Goal: Task Accomplishment & Management: Complete application form

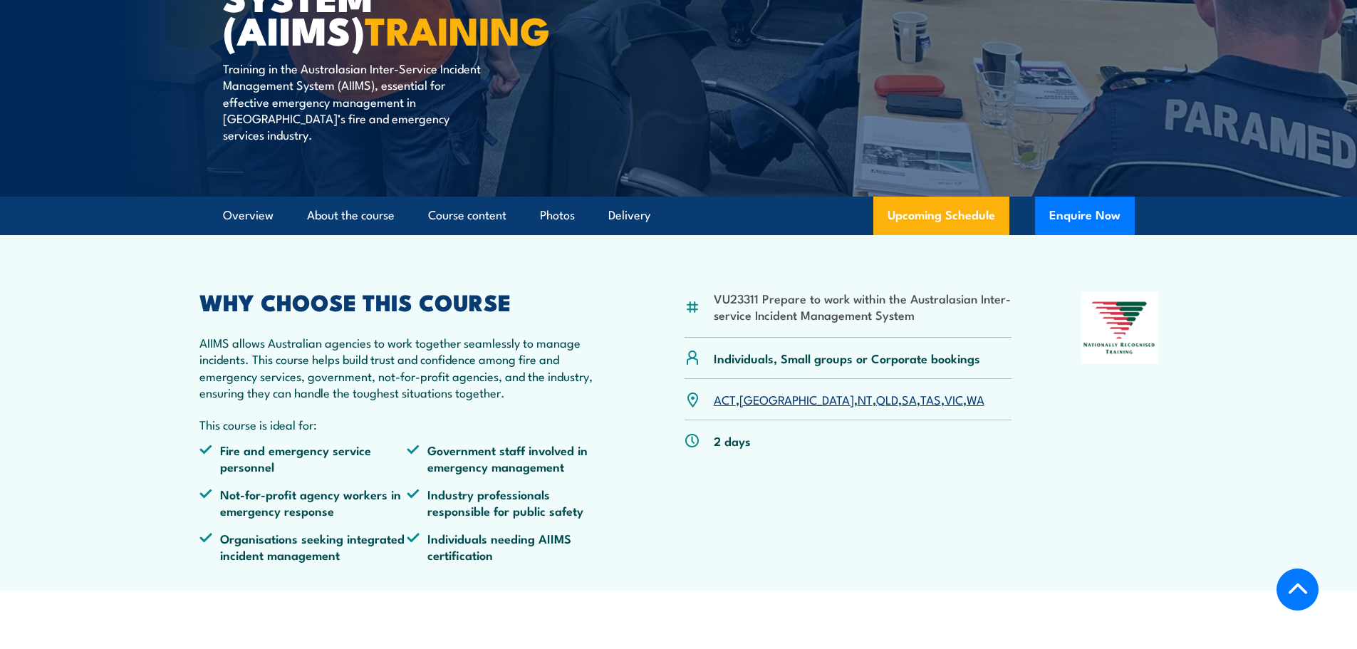
scroll to position [356, 0]
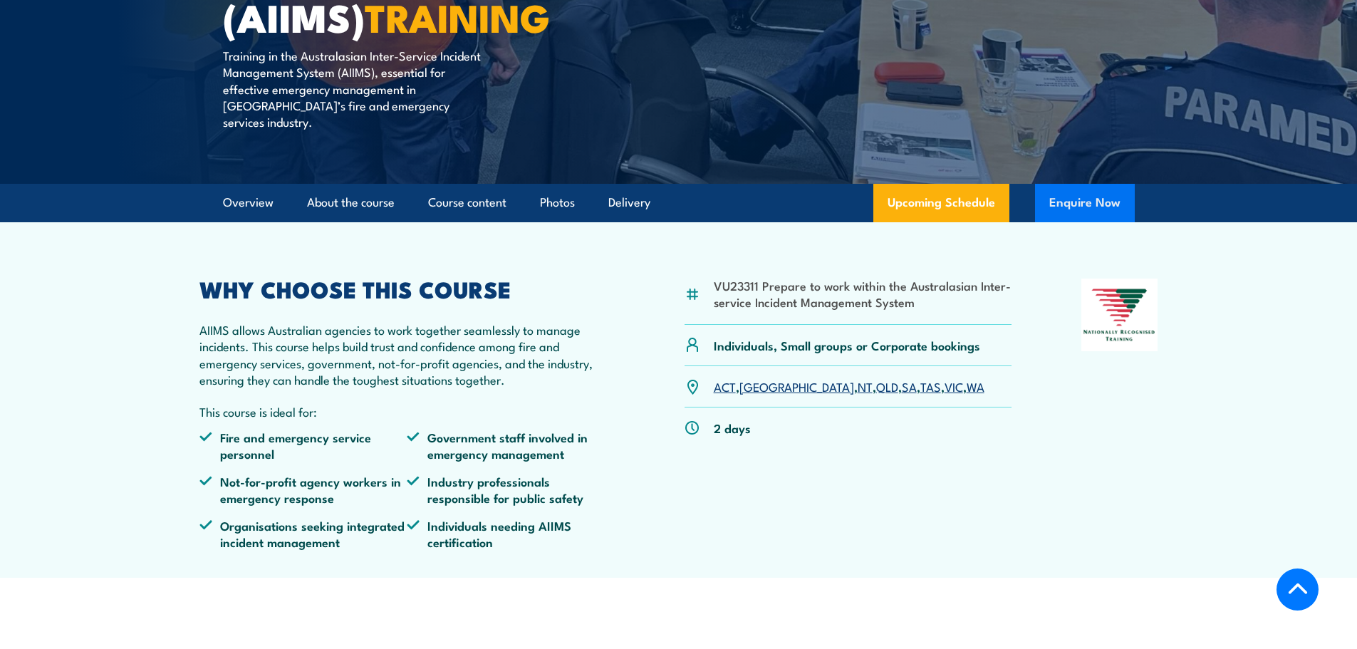
click at [1093, 187] on button "Enquire Now" at bounding box center [1085, 203] width 100 height 38
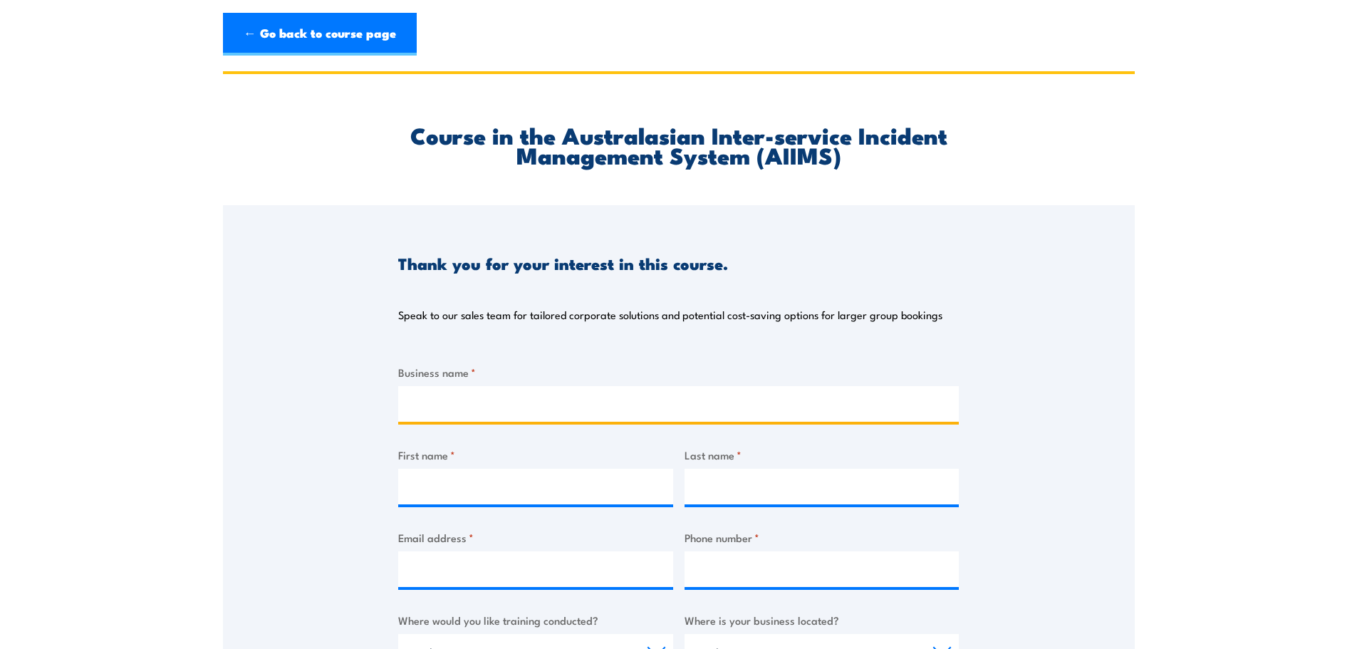
click at [575, 405] on input "Business name *" at bounding box center [678, 404] width 561 height 36
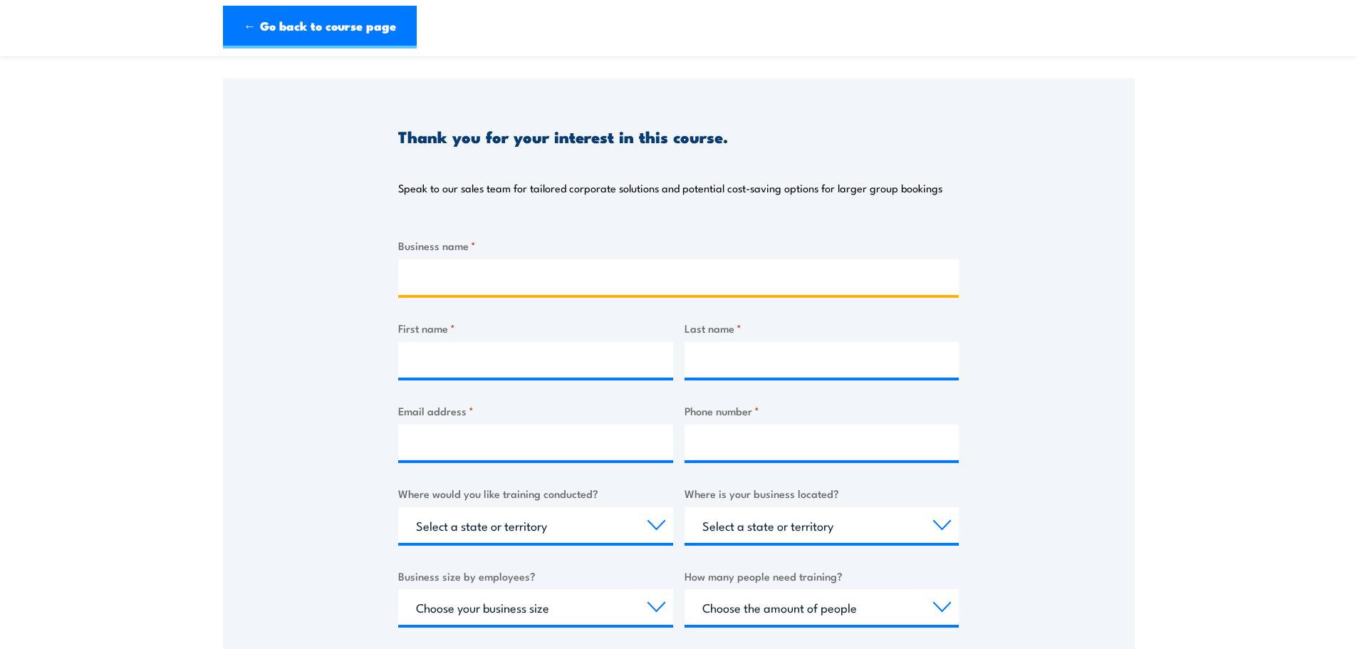
scroll to position [142, 0]
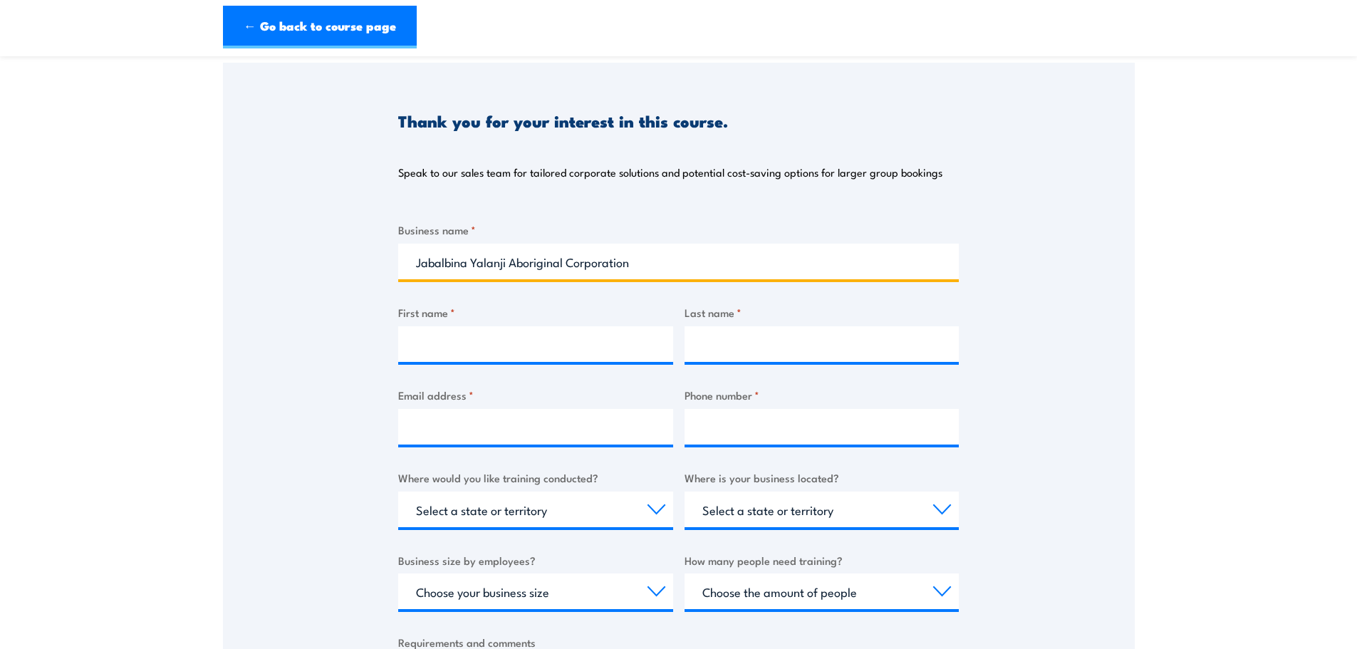
type input "Jabalbina Yalanji Aboriginal Corporation"
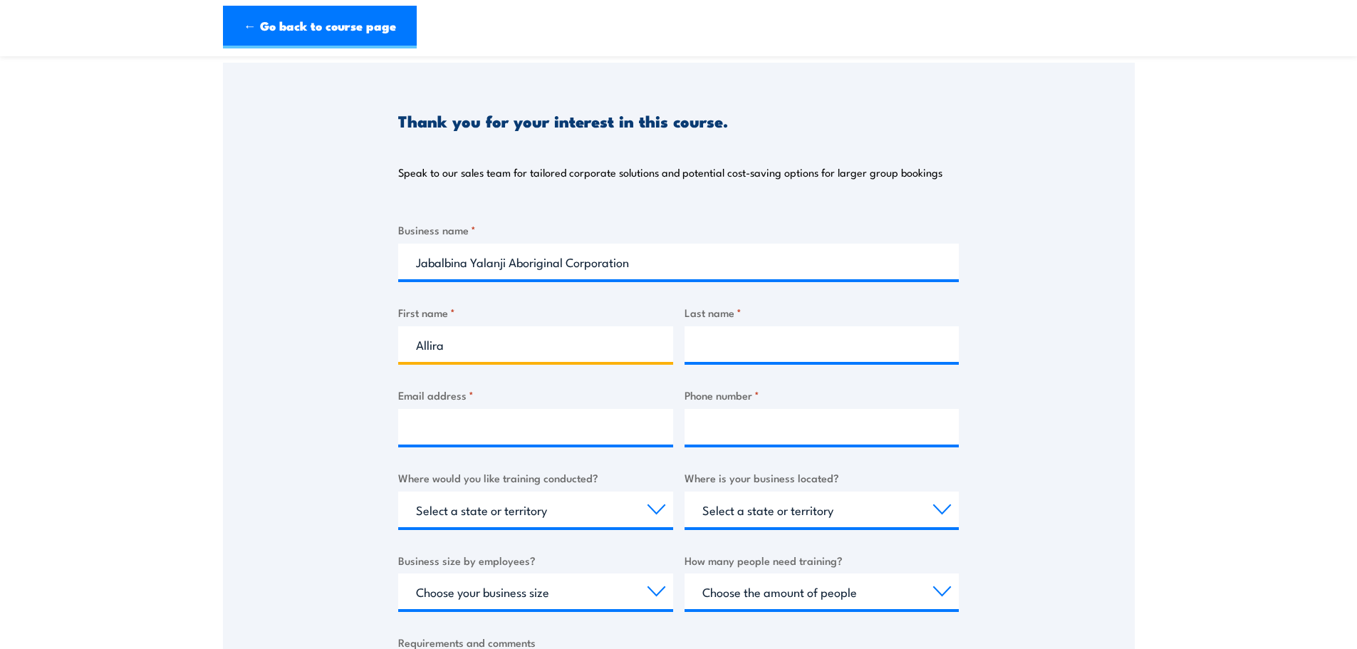
type input "Allira"
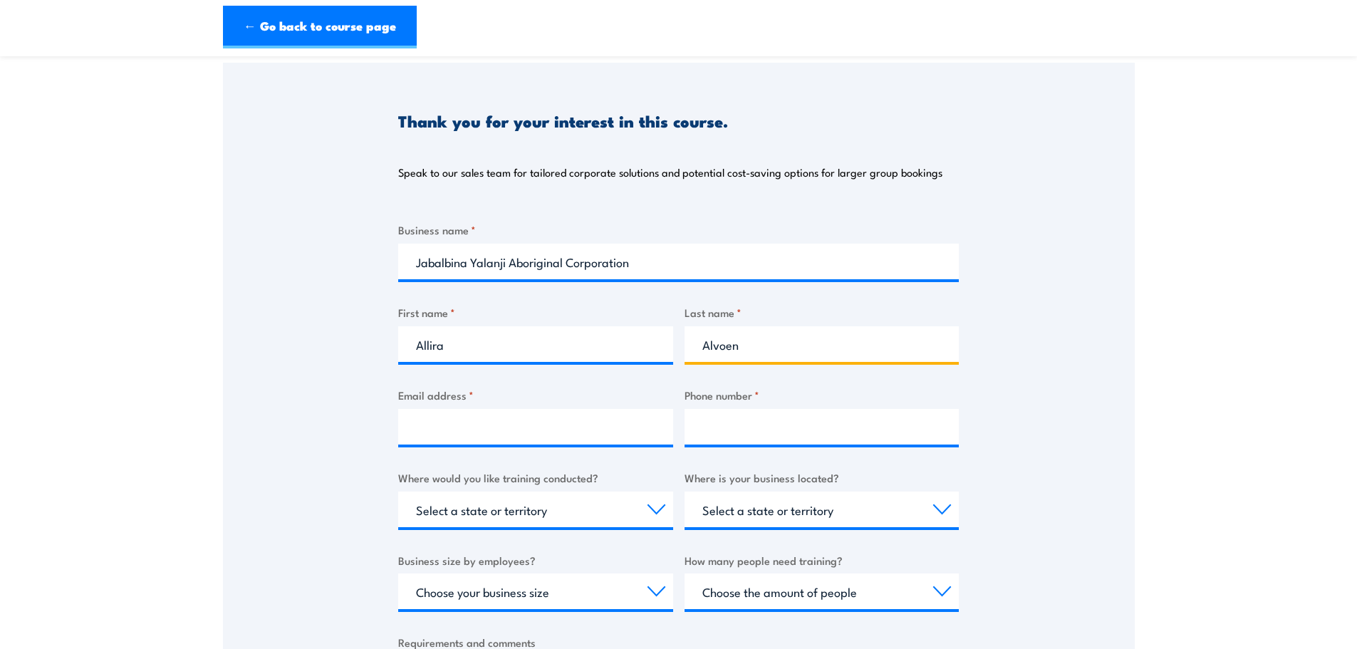
type input "Alvoen"
type input "p"
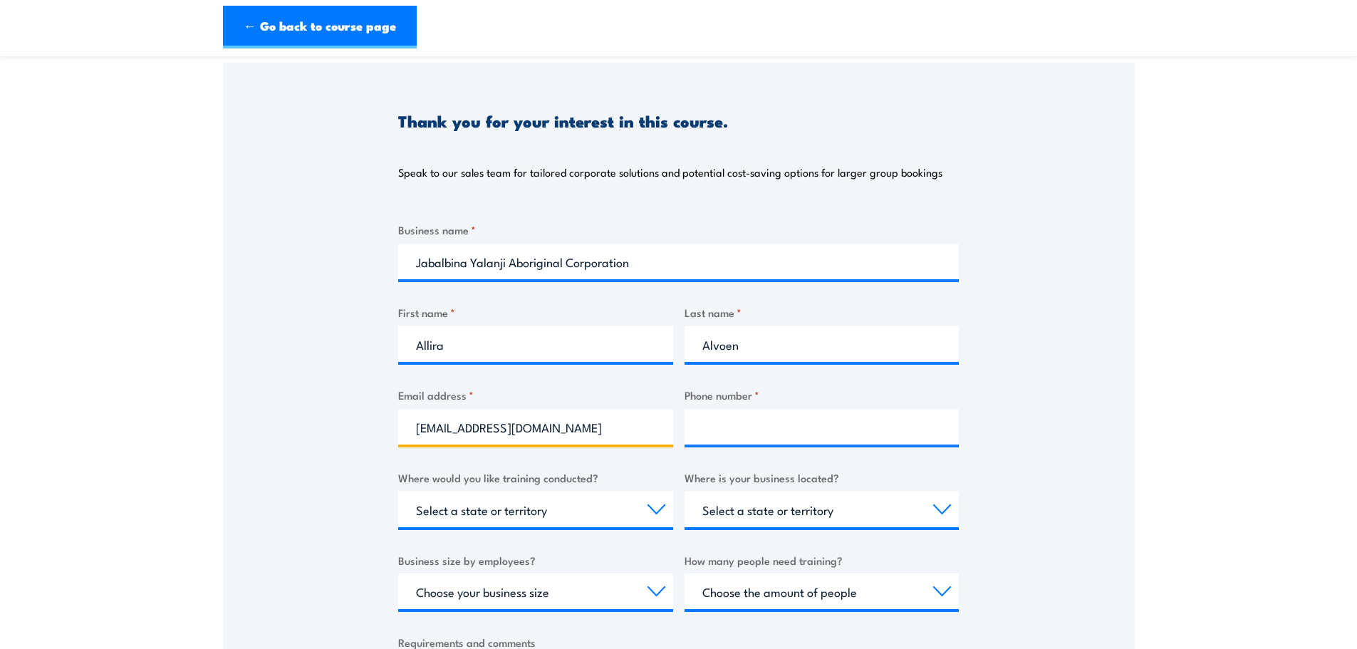
type input "[EMAIL_ADDRESS][DOMAIN_NAME]"
type input "0"
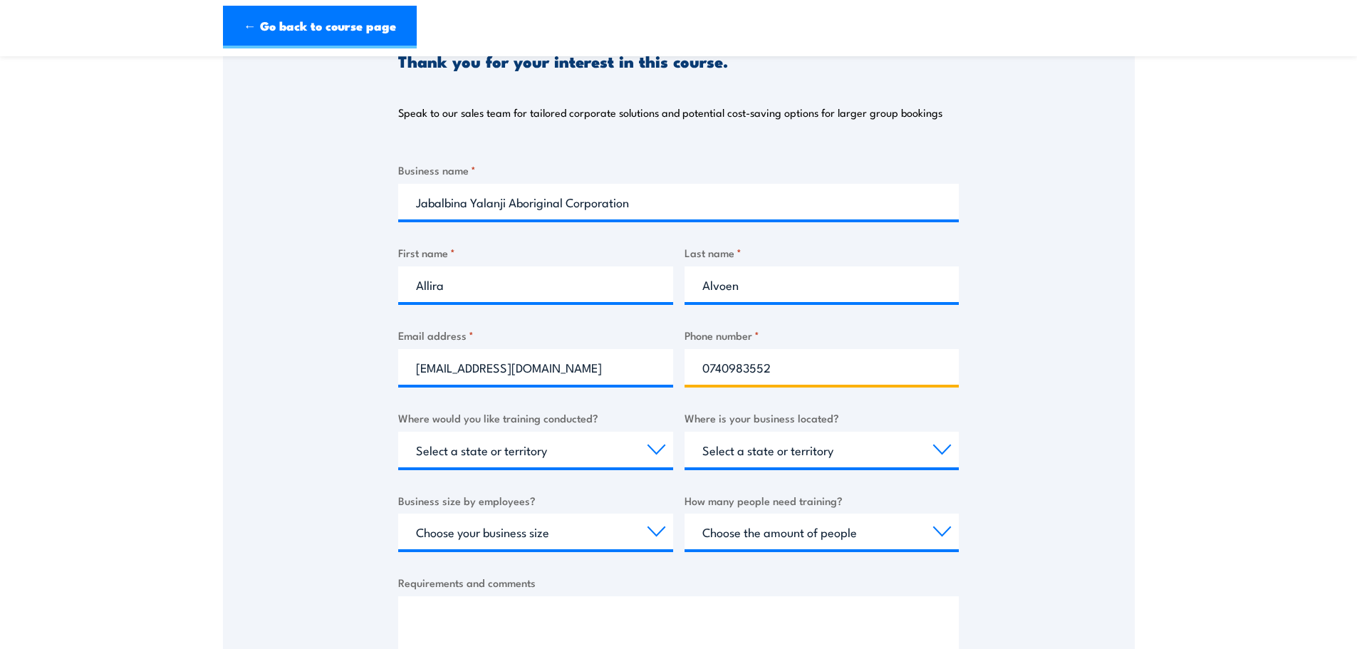
scroll to position [285, 0]
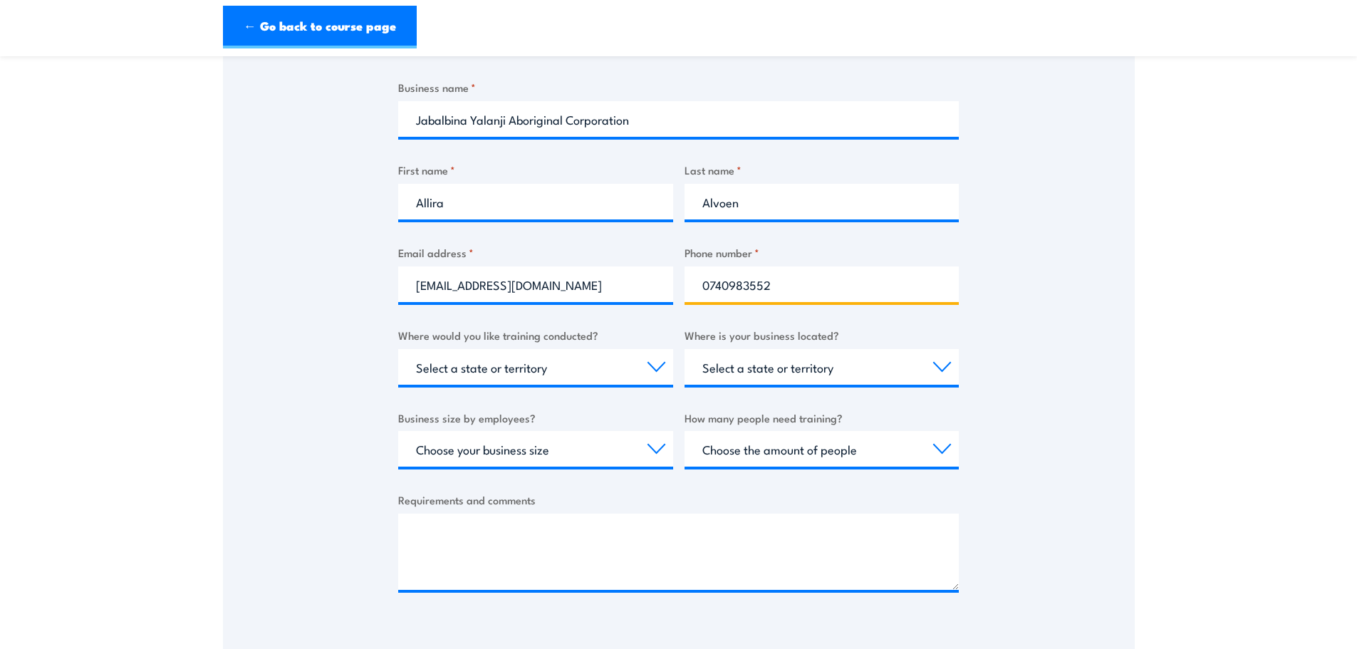
type input "0740983552"
click at [657, 371] on select "Select a state or territory Nationally - multiple locations [GEOGRAPHIC_DATA] […" at bounding box center [535, 367] width 275 height 36
select select "QLD"
click at [398, 349] on select "Select a state or territory Nationally - multiple locations [GEOGRAPHIC_DATA] […" at bounding box center [535, 367] width 275 height 36
click at [876, 367] on select "Select a state or territory [GEOGRAPHIC_DATA] [GEOGRAPHIC_DATA] [GEOGRAPHIC_DAT…" at bounding box center [822, 367] width 275 height 36
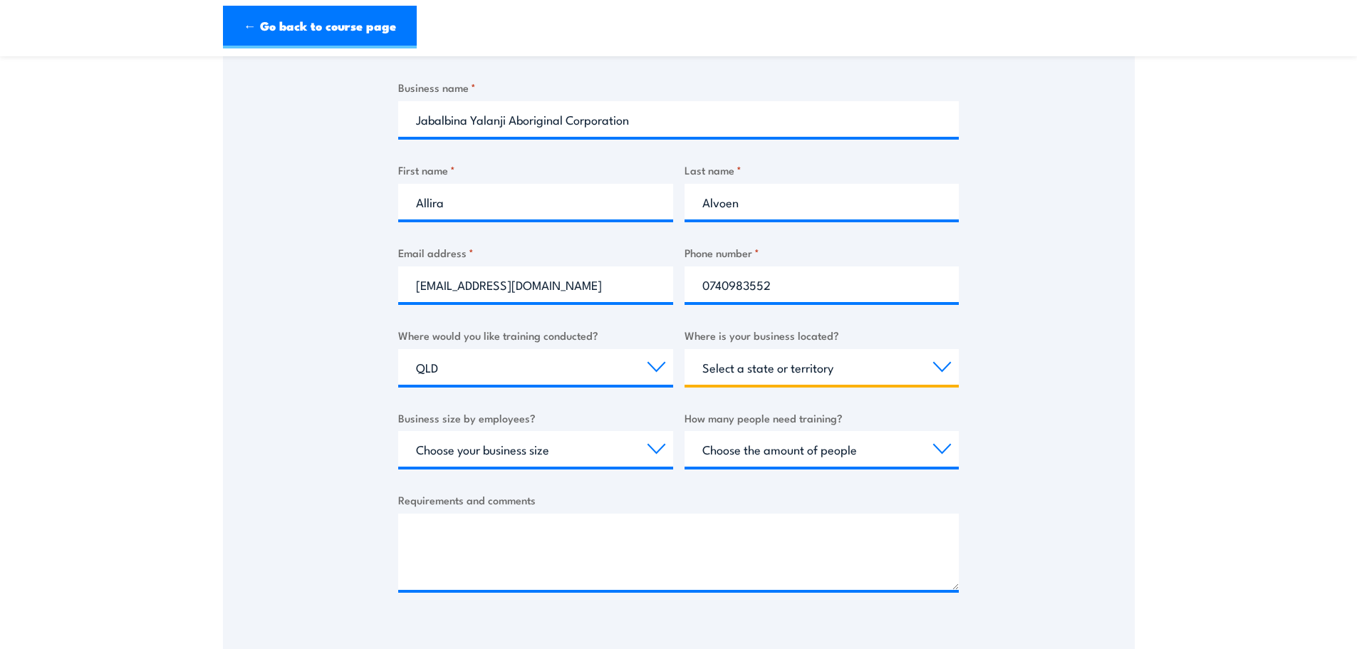
select select "QLD"
click at [685, 349] on select "Select a state or territory [GEOGRAPHIC_DATA] [GEOGRAPHIC_DATA] [GEOGRAPHIC_DAT…" at bounding box center [822, 367] width 275 height 36
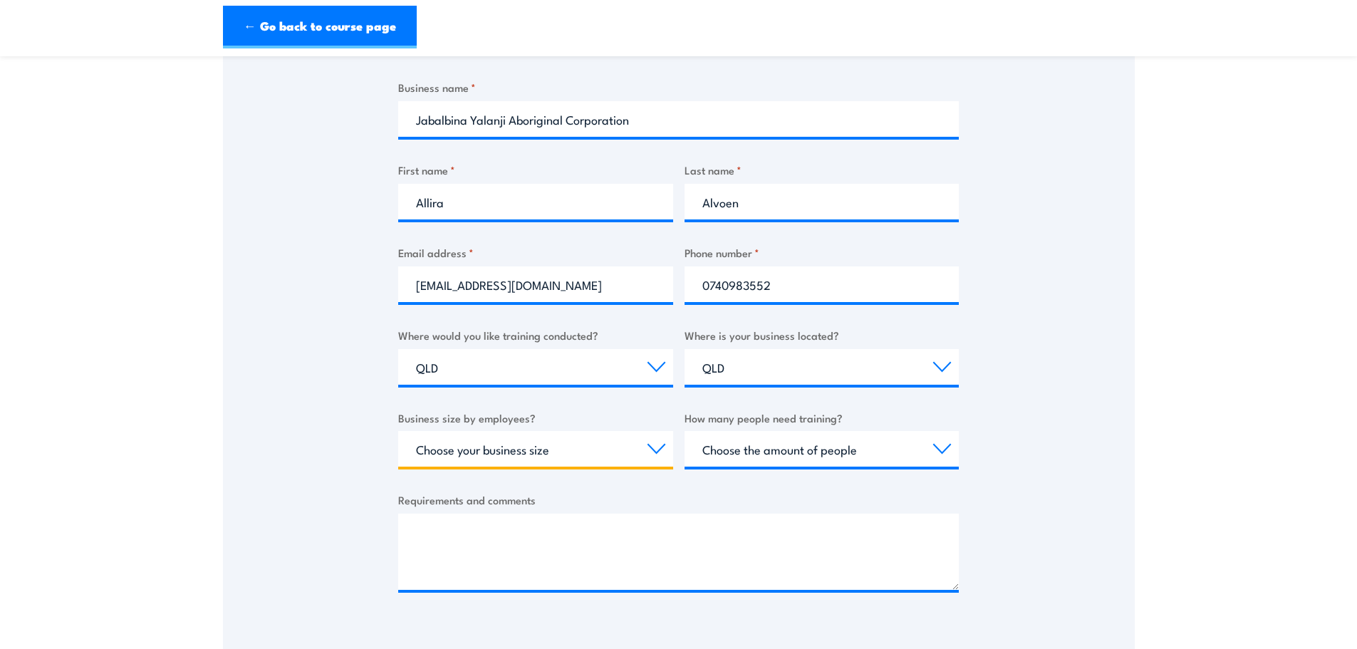
click at [641, 447] on select "Choose your business size 1 to 19 20 to 199 200+" at bounding box center [535, 449] width 275 height 36
click at [398, 431] on select "Choose your business size 1 to 19 20 to 199 200+" at bounding box center [535, 449] width 275 height 36
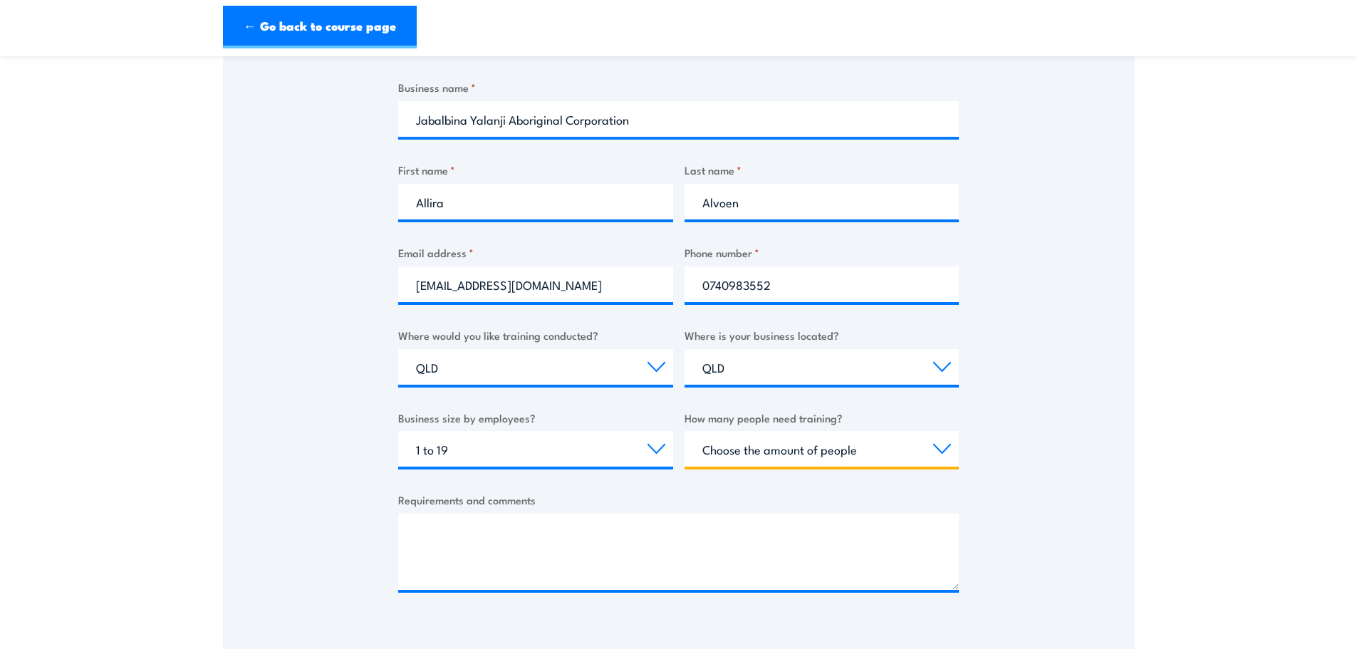
click at [870, 436] on select "Choose the amount of people 1 to 4 5 to 19 20+" at bounding box center [822, 449] width 275 height 36
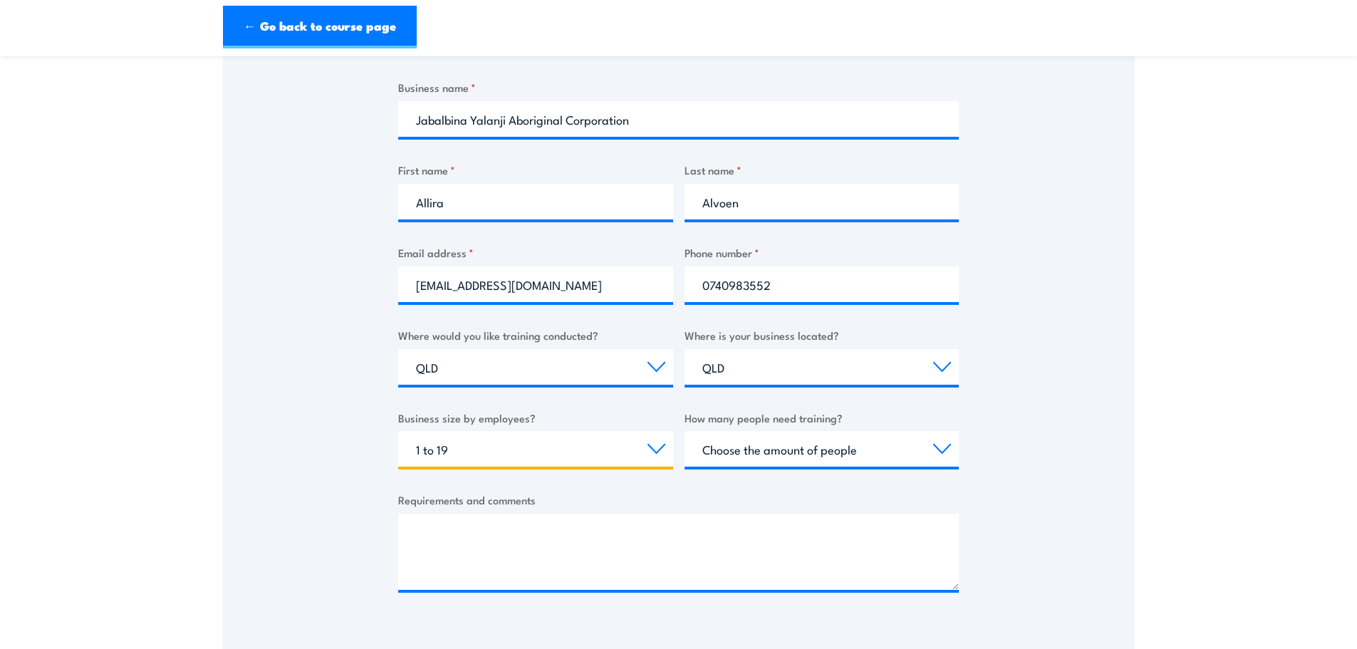
click at [659, 461] on select "Choose your business size 1 to 19 20 to 199 200+" at bounding box center [535, 449] width 275 height 36
select select "20 to 199"
click at [398, 431] on select "Choose your business size 1 to 19 20 to 199 200+" at bounding box center [535, 449] width 275 height 36
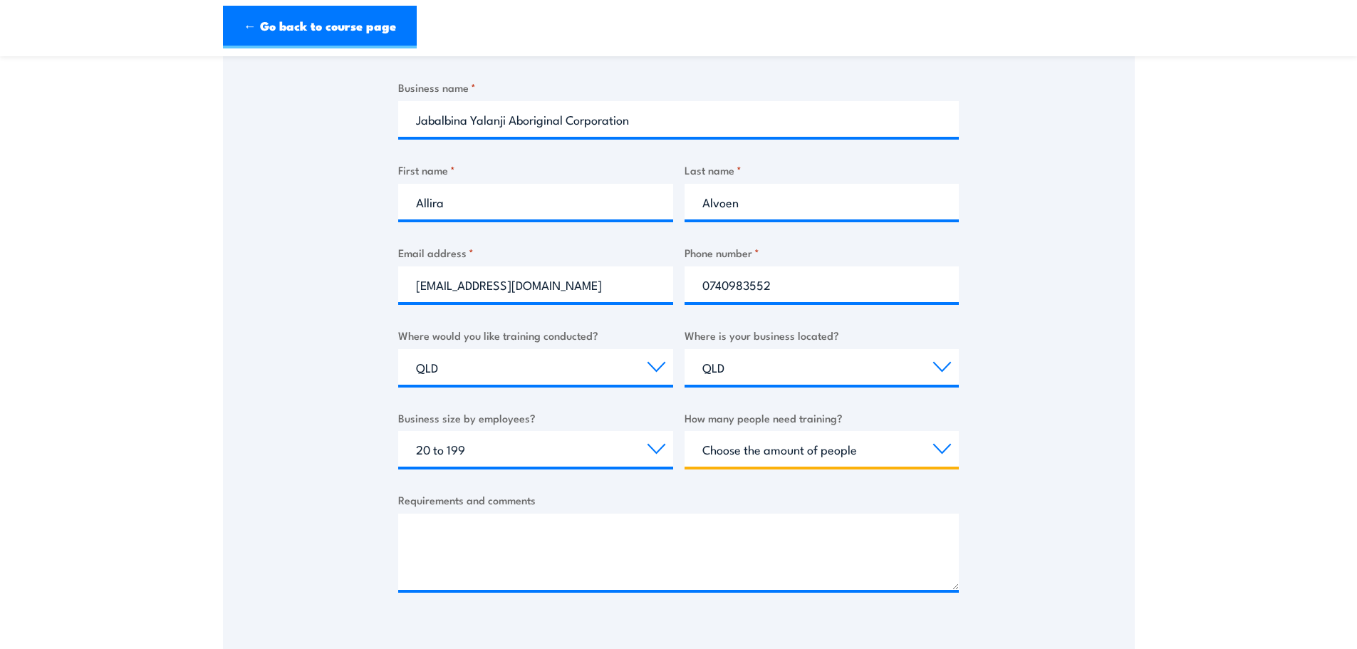
click at [926, 444] on select "Choose the amount of people 1 to 4 5 to 19 20+" at bounding box center [822, 449] width 275 height 36
select select "5 to 19"
click at [685, 431] on select "Choose the amount of people 1 to 4 5 to 19 20+" at bounding box center [822, 449] width 275 height 36
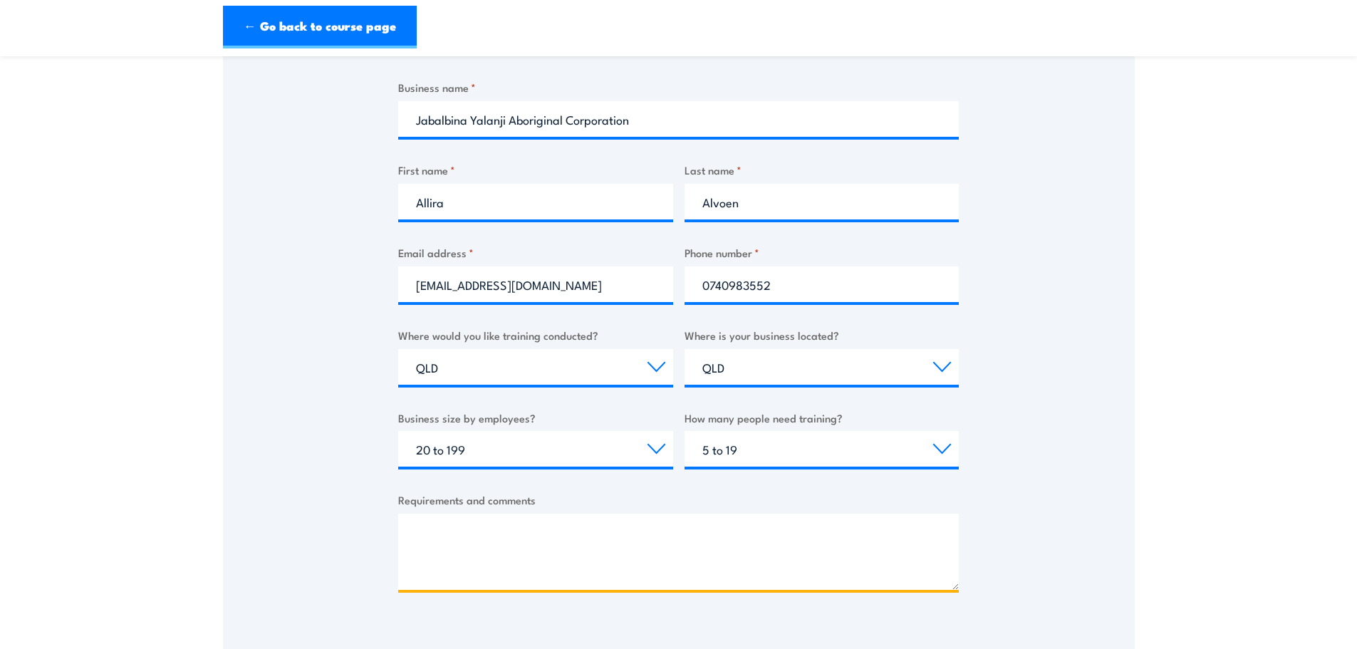
click at [707, 543] on textarea "Requirements and comments" at bounding box center [678, 552] width 561 height 76
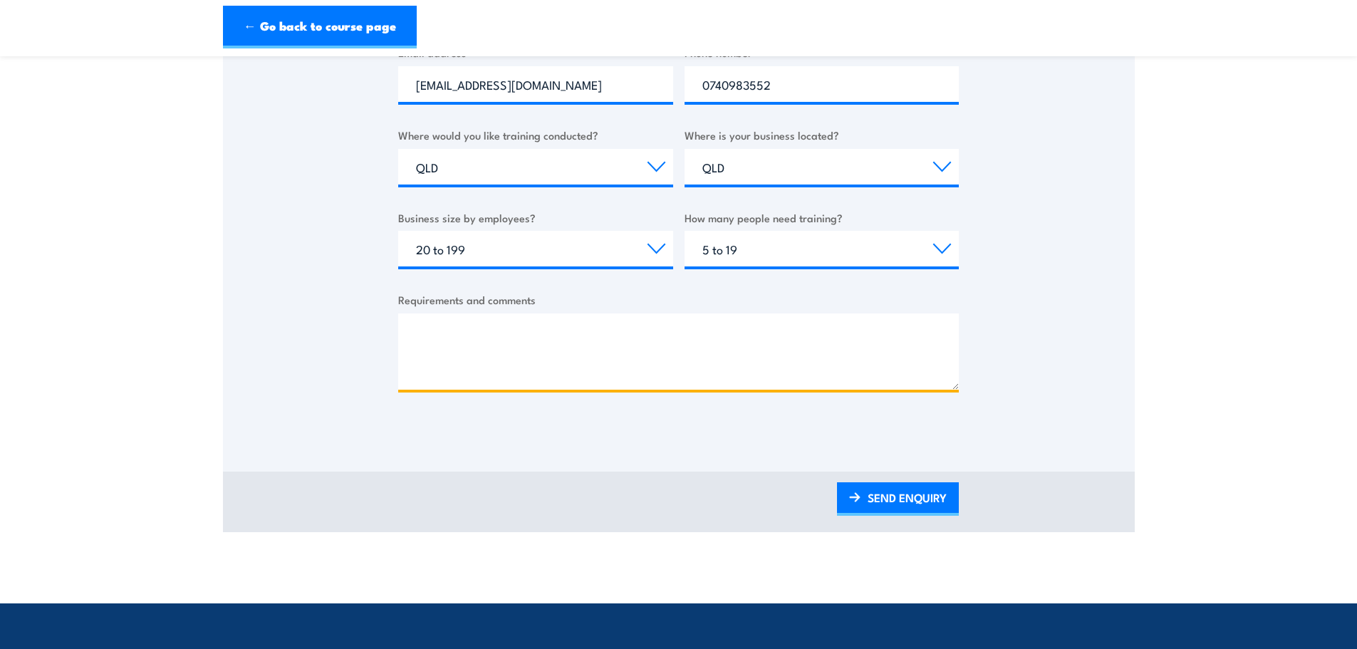
scroll to position [499, 0]
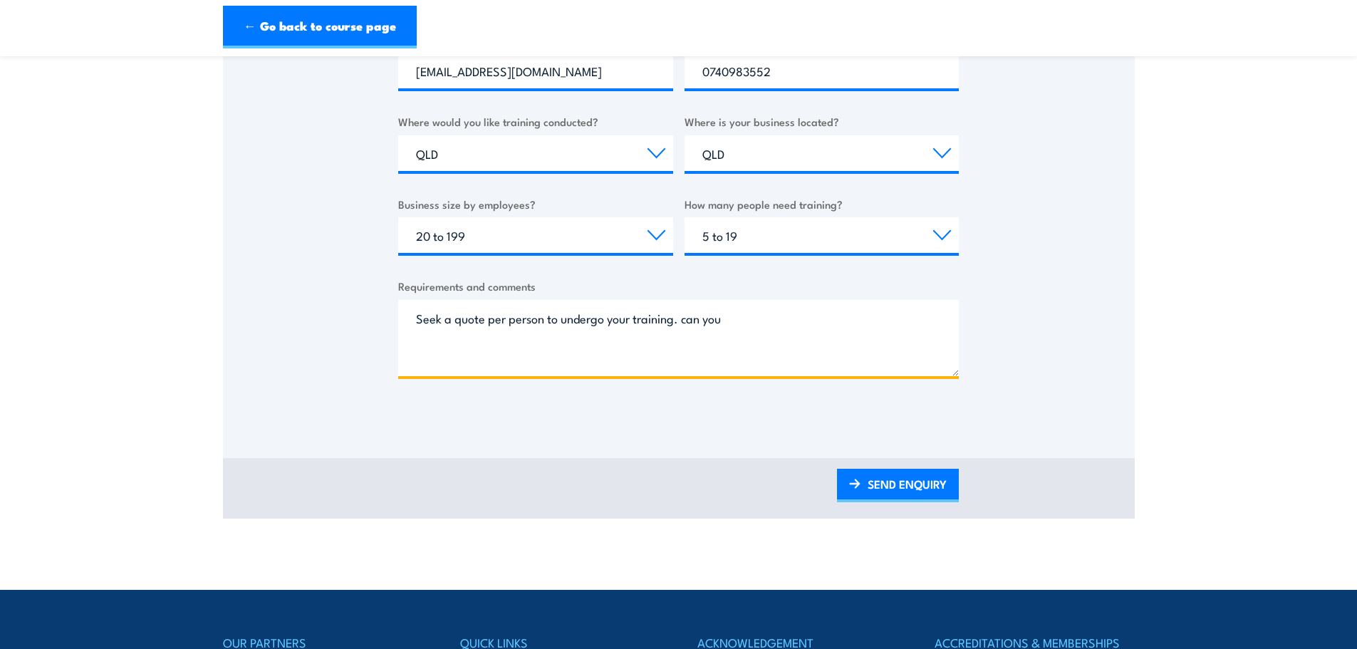
click at [816, 333] on textarea "Seek a quote per person to undergo your training. can you" at bounding box center [678, 338] width 561 height 76
drag, startPoint x: 744, startPoint y: 320, endPoint x: 685, endPoint y: 326, distance: 60.2
click at [685, 326] on textarea "Seek a quote per person to undergo your training. can you" at bounding box center [678, 338] width 561 height 76
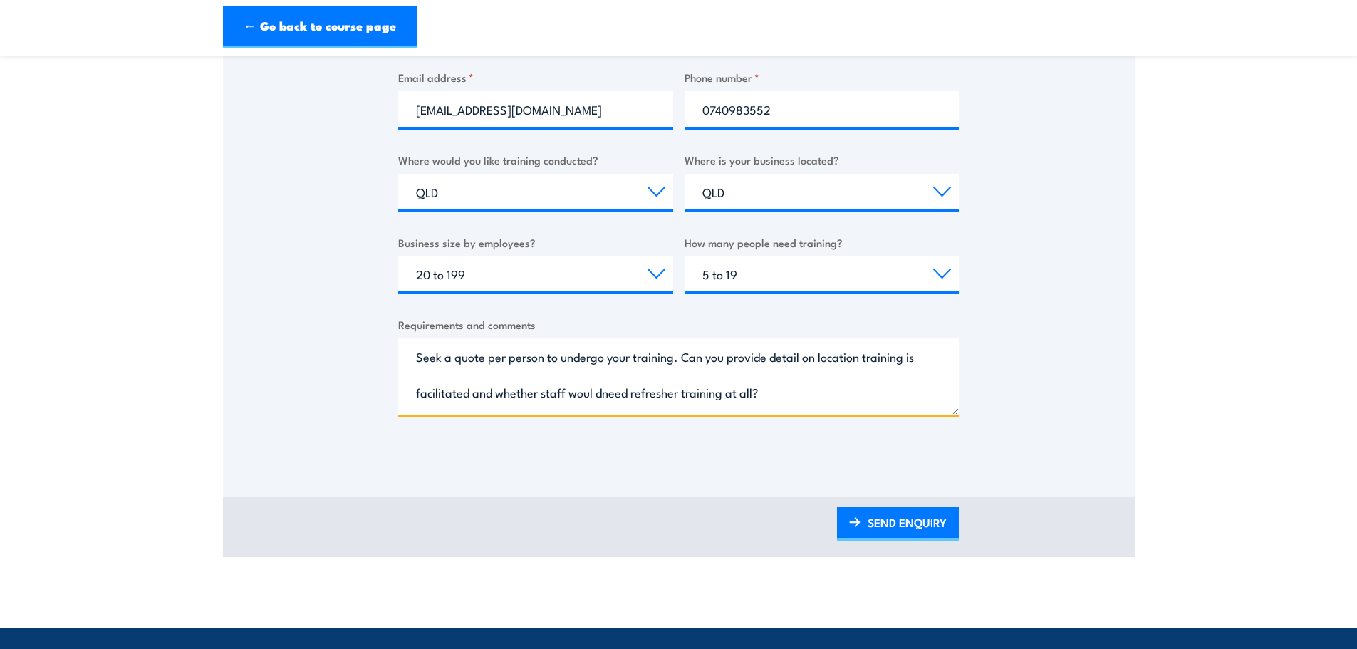
scroll to position [427, 0]
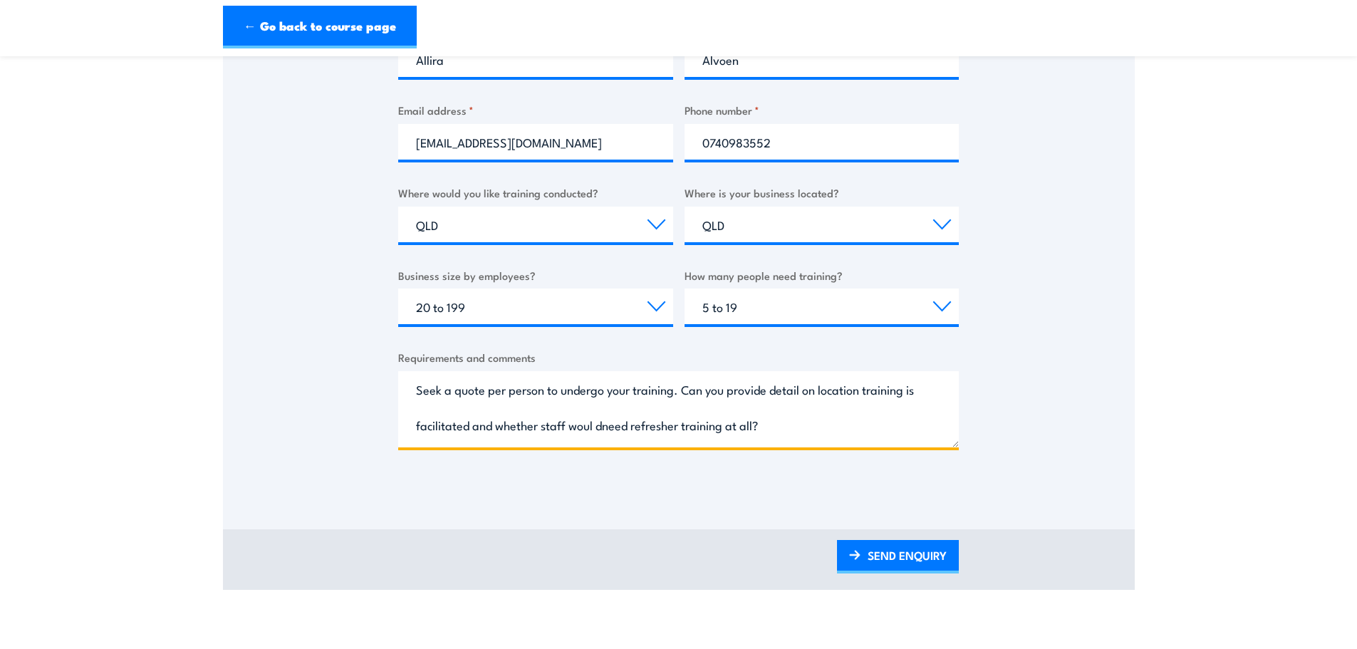
click at [598, 428] on textarea "Seek a quote per person to undergo your training. Can you provide detail on loc…" at bounding box center [678, 409] width 561 height 76
click at [756, 427] on textarea "Seek a quote per person to undergo your training. Can you provide detail on loc…" at bounding box center [678, 409] width 561 height 76
click at [786, 425] on textarea "Seek a quote per person to undergo your training. Can you provide detail on loc…" at bounding box center [678, 409] width 561 height 76
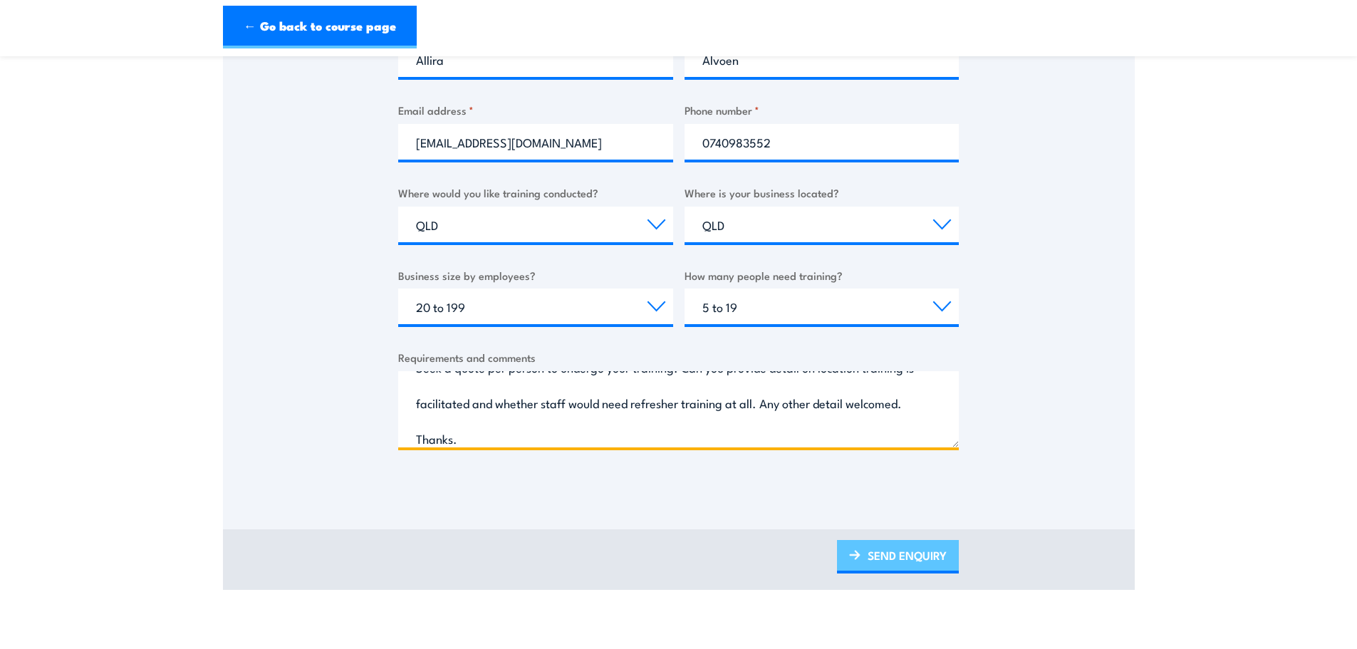
type textarea "Seek a quote per person to undergo your training. Can you provide detail on loc…"
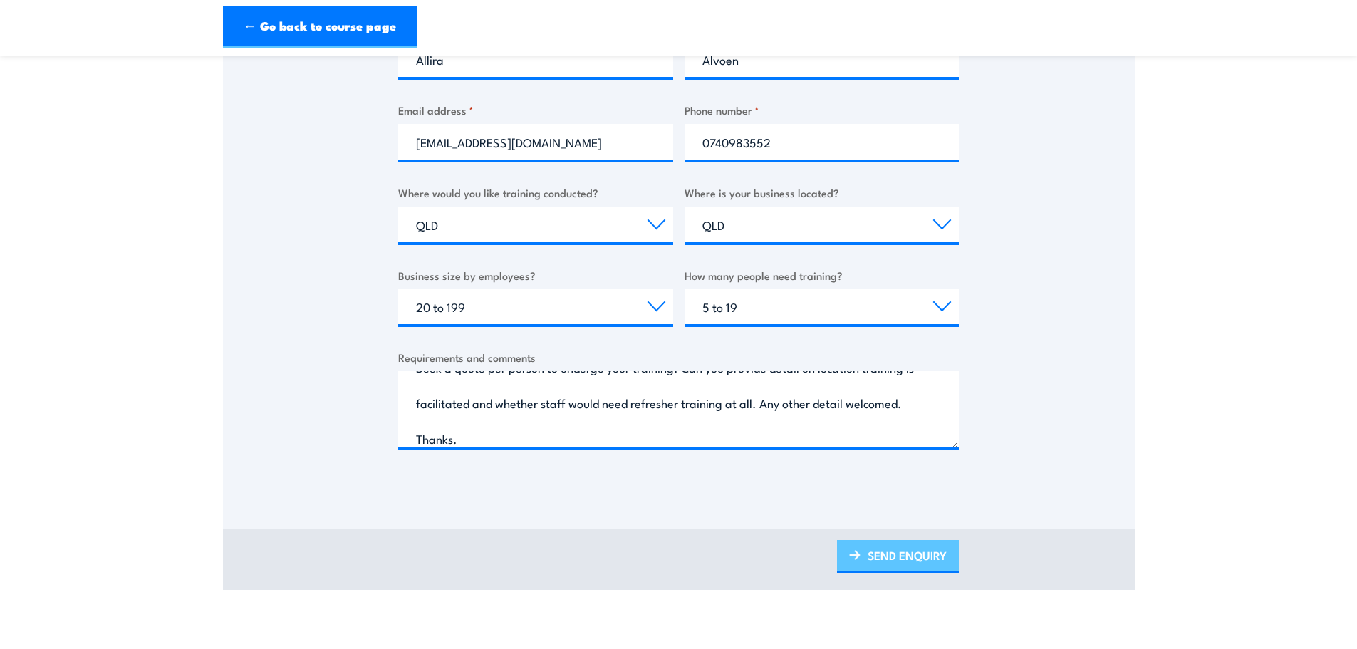
click at [926, 556] on link "SEND ENQUIRY" at bounding box center [898, 556] width 122 height 33
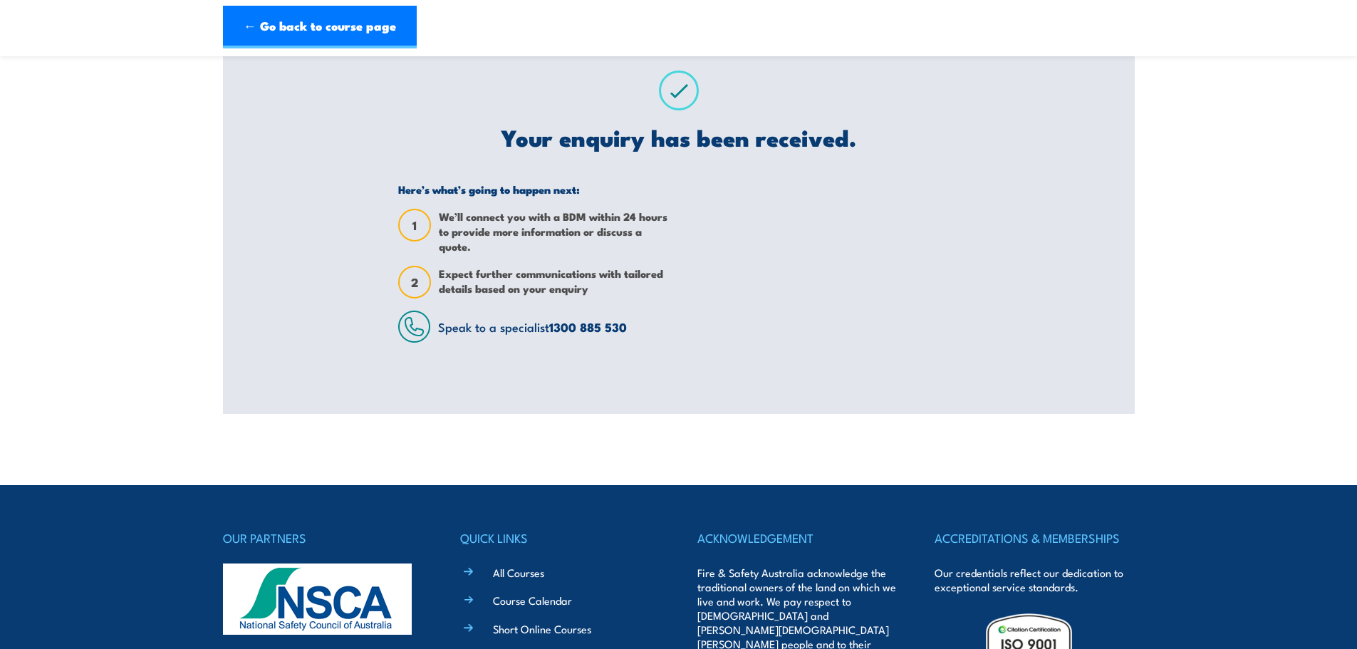
scroll to position [71, 0]
